Goal: Information Seeking & Learning: Understand process/instructions

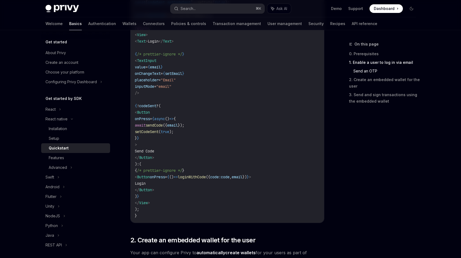
scroll to position [398, 0]
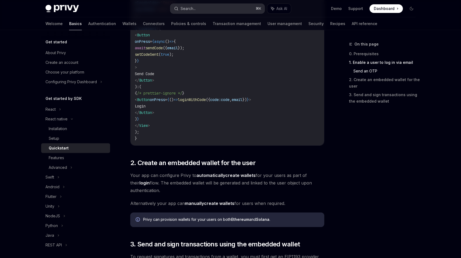
click at [194, 13] on button "Search... ⌘ K" at bounding box center [217, 9] width 94 height 10
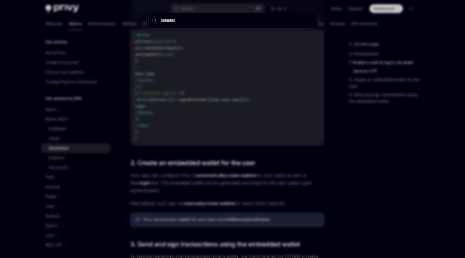
click at [199, 9] on div at bounding box center [232, 129] width 465 height 258
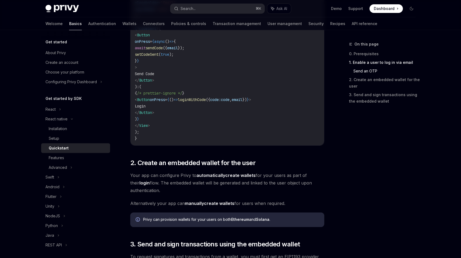
click at [199, 9] on button "Search... ⌘ K" at bounding box center [217, 9] width 94 height 10
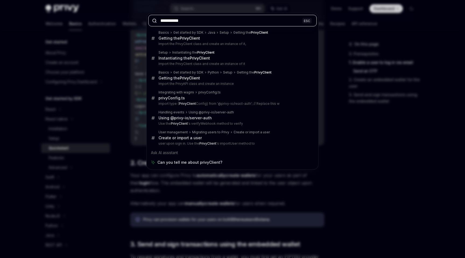
click at [158, 20] on input "**********" at bounding box center [232, 21] width 168 height 12
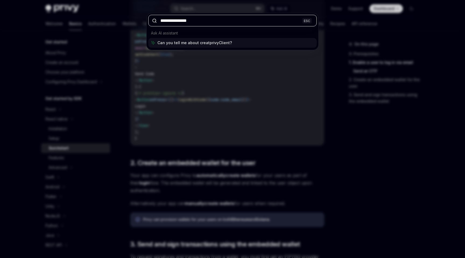
type input "**********"
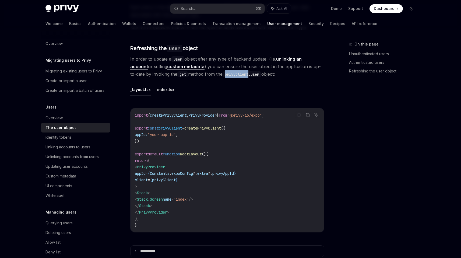
scroll to position [211, 0]
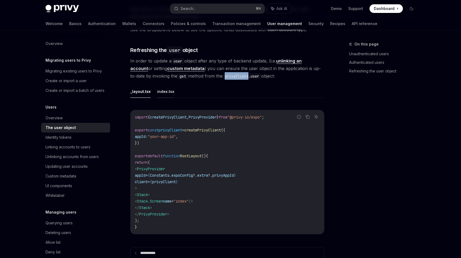
click at [164, 95] on button "index.tsx" at bounding box center [165, 91] width 17 height 13
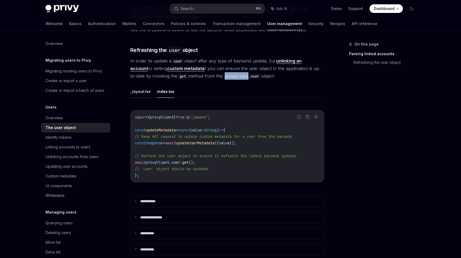
click at [148, 93] on button "_layout.tsx" at bounding box center [140, 91] width 20 height 13
type textarea "*"
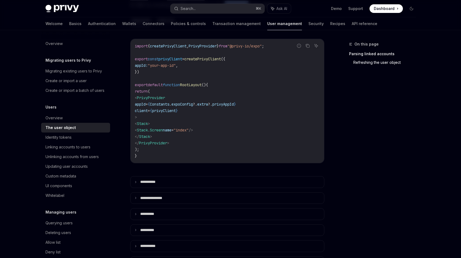
scroll to position [251, 0]
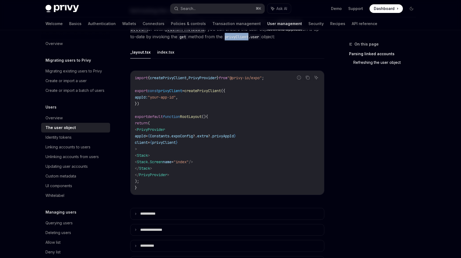
drag, startPoint x: 200, startPoint y: 143, endPoint x: 148, endPoint y: 138, distance: 52.2
click at [148, 138] on code "import { createPrivyClient , PrivyProvider } from "@privy-io/expo" ; export con…" at bounding box center [227, 133] width 185 height 116
click at [150, 142] on span "=" at bounding box center [149, 142] width 2 height 5
drag, startPoint x: 197, startPoint y: 143, endPoint x: 148, endPoint y: 136, distance: 49.7
click at [148, 136] on code "import { createPrivyClient , PrivyProvider } from "@privy-io/expo" ; export con…" at bounding box center [227, 133] width 185 height 116
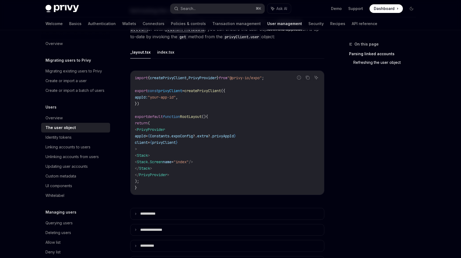
click at [218, 144] on code "import { createPrivyClient , PrivyProvider } from "@privy-io/expo" ; export con…" at bounding box center [227, 133] width 185 height 116
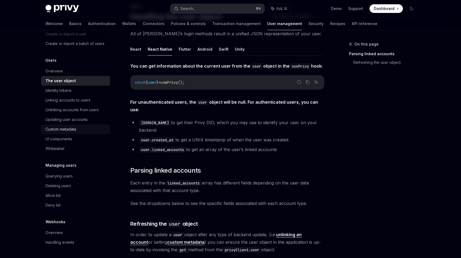
scroll to position [53, 0]
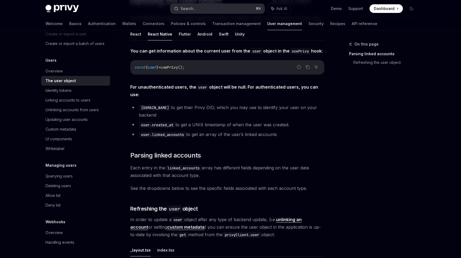
click at [200, 9] on button "Search... ⌘ K" at bounding box center [217, 9] width 94 height 10
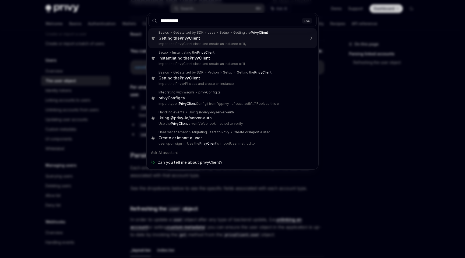
click at [160, 19] on input "**********" at bounding box center [232, 21] width 168 height 12
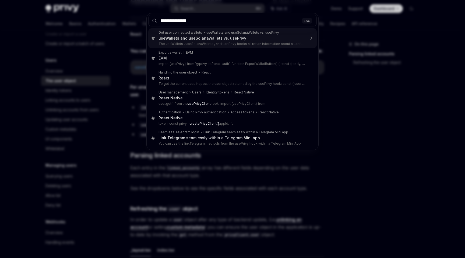
type input "**********"
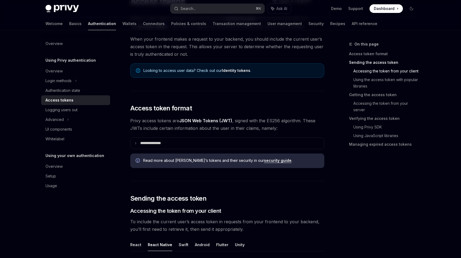
type textarea "*"
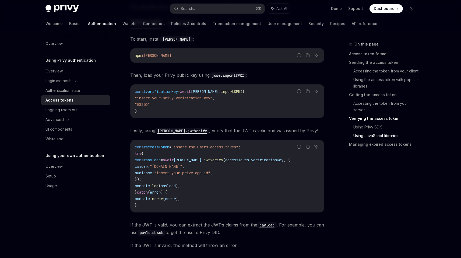
scroll to position [1310, 0]
